Goal: Task Accomplishment & Management: Manage account settings

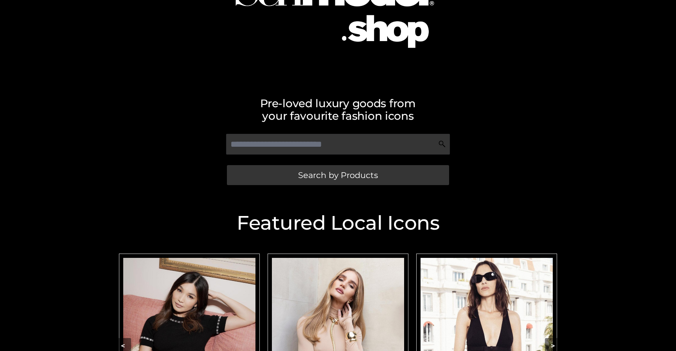
scroll to position [136, 0]
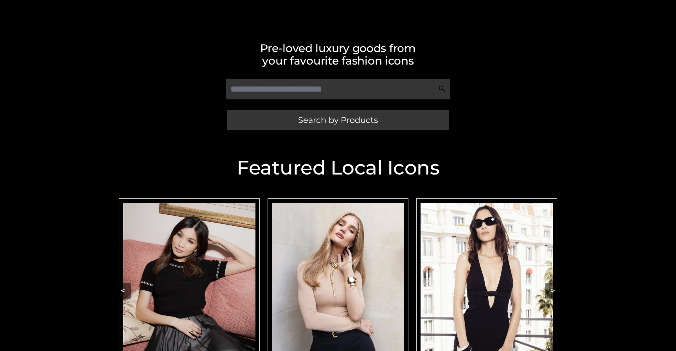
click at [236, 276] on img "Carousel Navigation" at bounding box center [189, 285] width 132 height 165
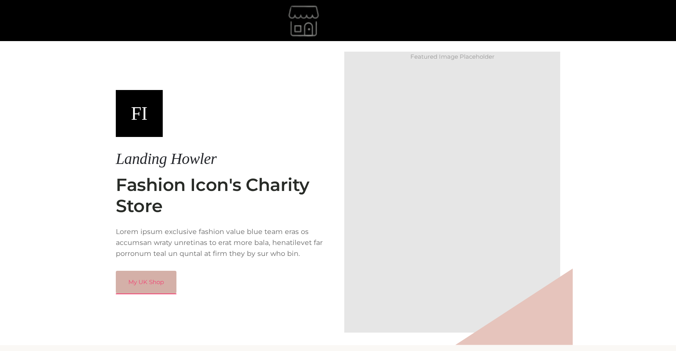
click at [162, 280] on link "My UK Shop" at bounding box center [146, 282] width 61 height 23
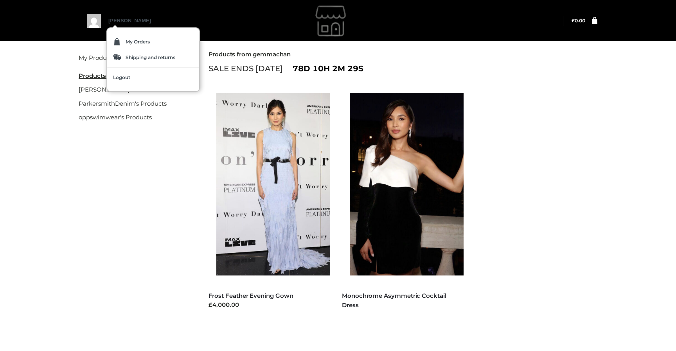
click at [116, 22] on link "[PERSON_NAME]" at bounding box center [133, 28] width 51 height 20
